Goal: Task Accomplishment & Management: Manage account settings

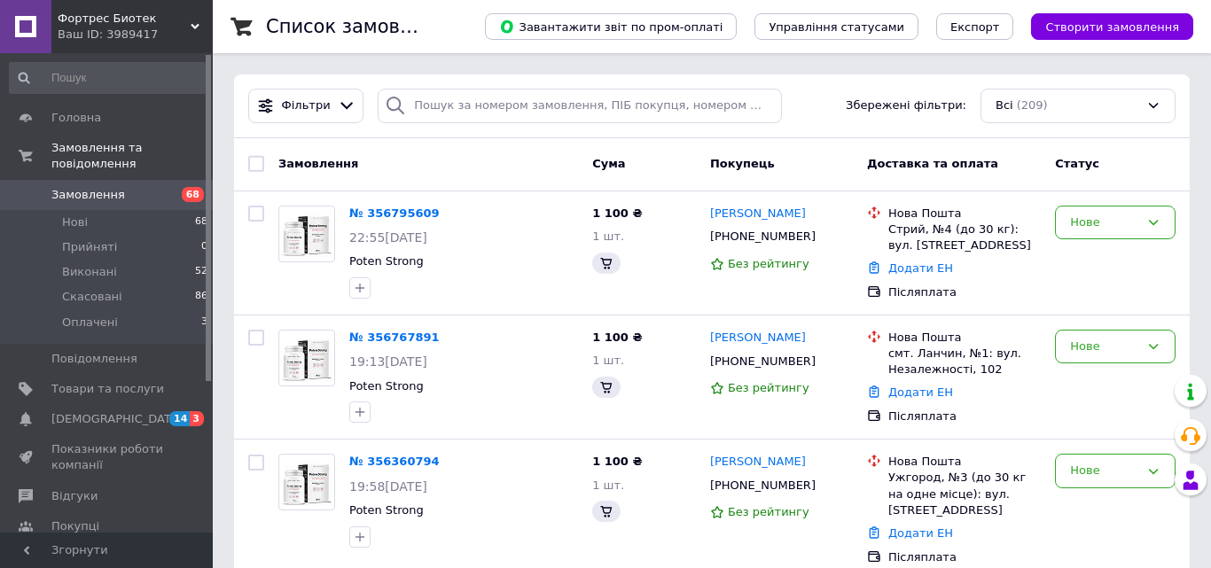
click at [82, 187] on span "Замовлення" at bounding box center [88, 195] width 74 height 16
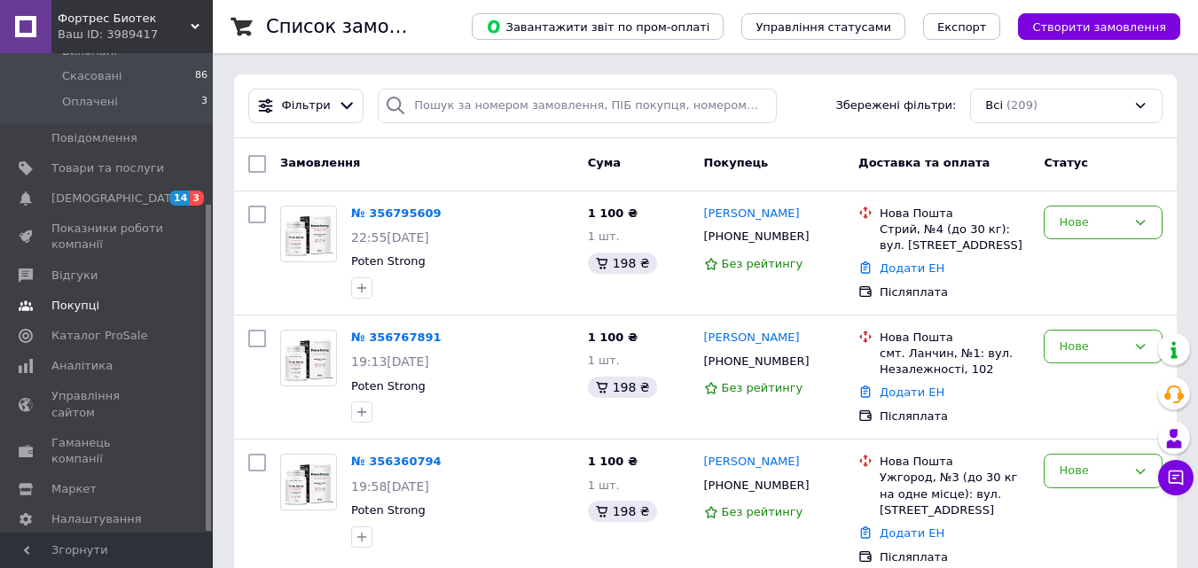
scroll to position [132, 0]
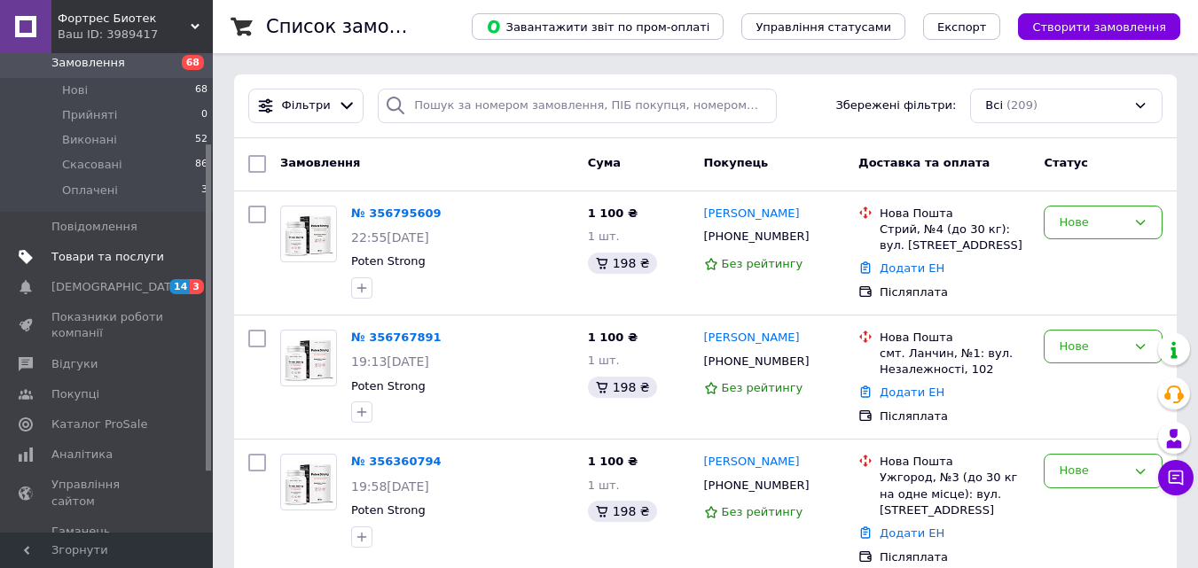
click at [131, 249] on span "Товари та послуги" at bounding box center [107, 257] width 113 height 16
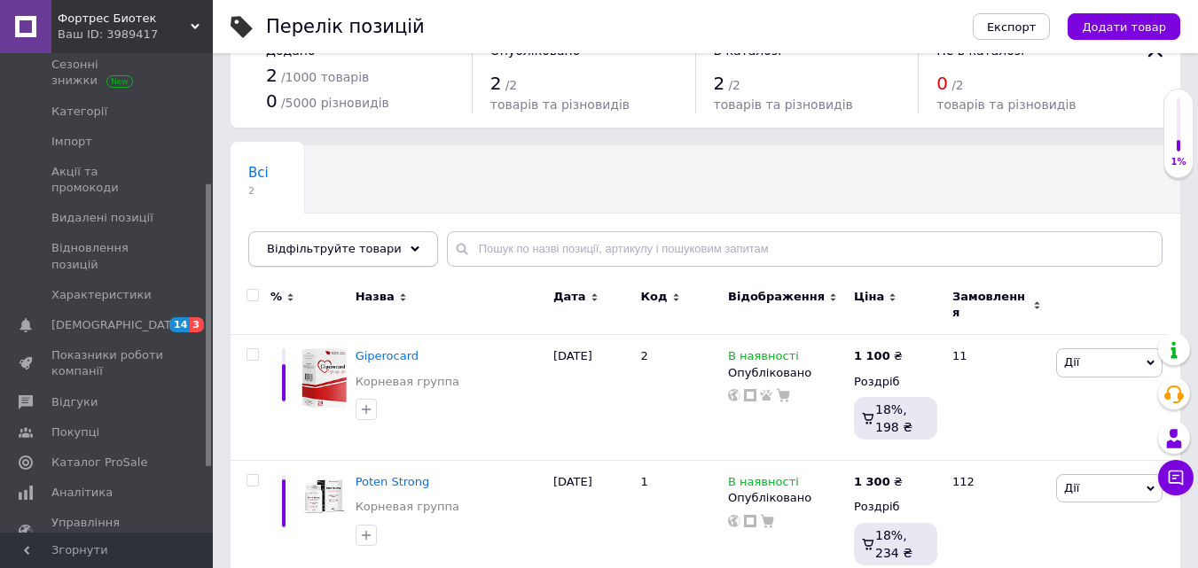
scroll to position [67, 0]
